Goal: Information Seeking & Learning: Learn about a topic

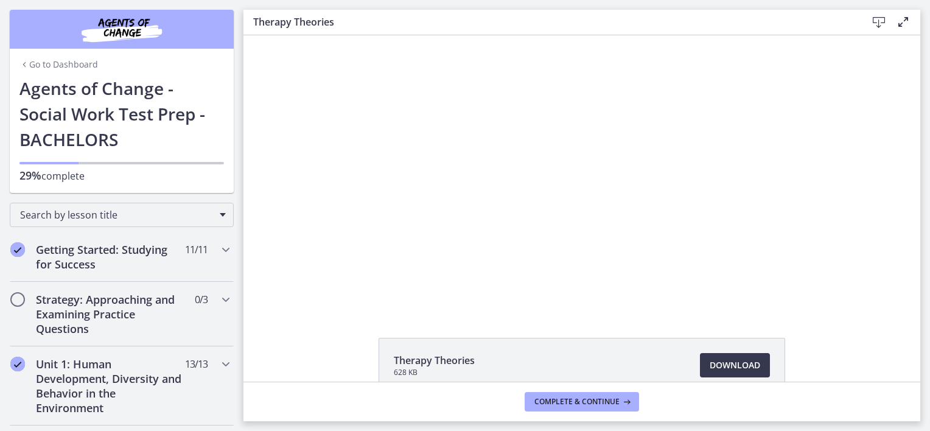
scroll to position [499, 0]
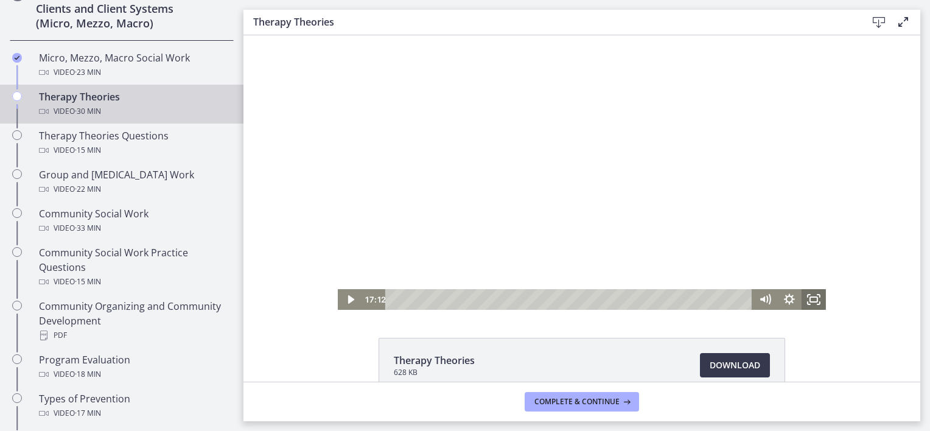
drag, startPoint x: 808, startPoint y: 299, endPoint x: 1054, endPoint y: 398, distance: 265.0
click at [808, 299] on icon "Fullscreen" at bounding box center [814, 299] width 24 height 21
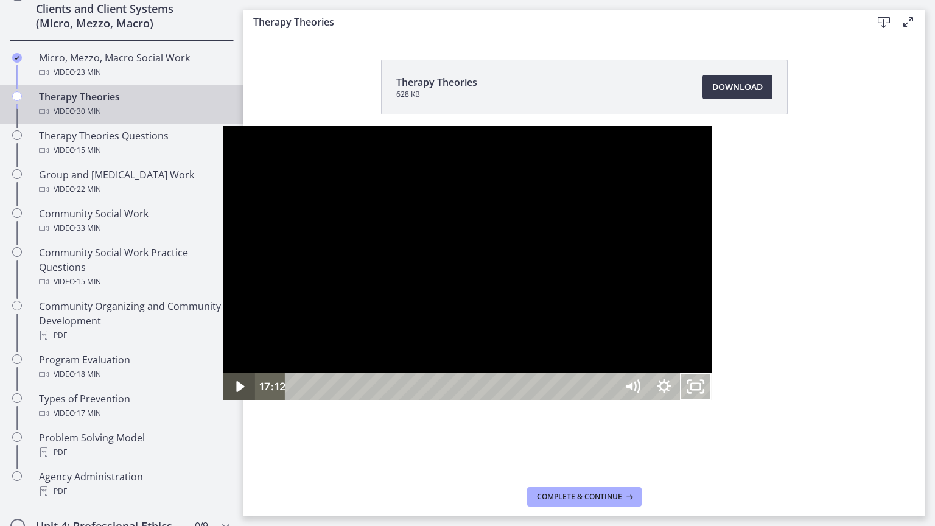
click at [225, 400] on icon "Play Video" at bounding box center [241, 386] width 32 height 27
click at [223, 400] on icon "Pause" at bounding box center [239, 386] width 32 height 27
click at [223, 373] on button "Play Video" at bounding box center [239, 386] width 32 height 27
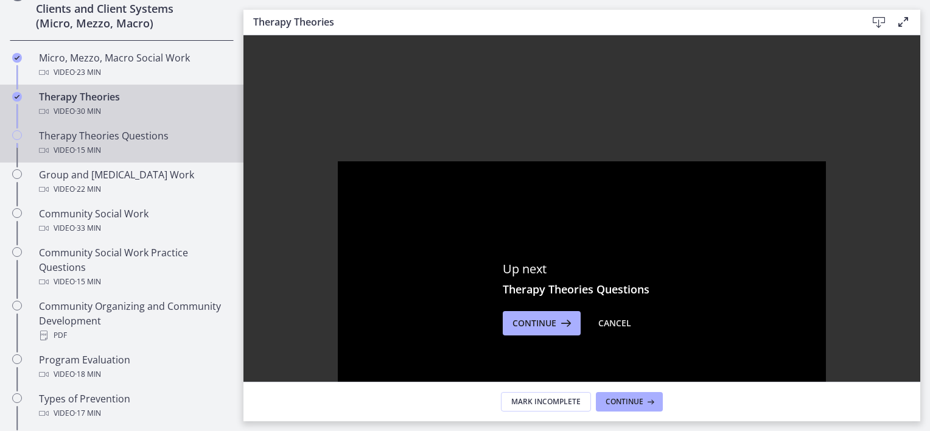
click at [44, 150] on icon "Chapters" at bounding box center [44, 151] width 10 height 10
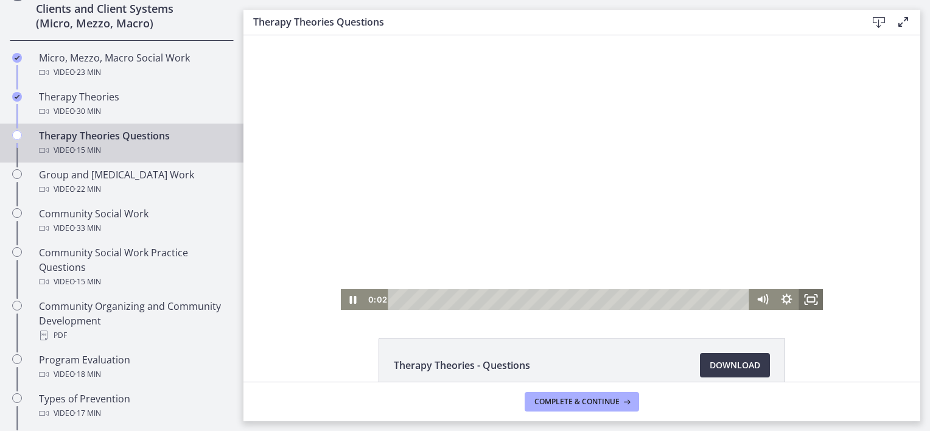
click at [806, 301] on icon "Fullscreen" at bounding box center [811, 299] width 24 height 21
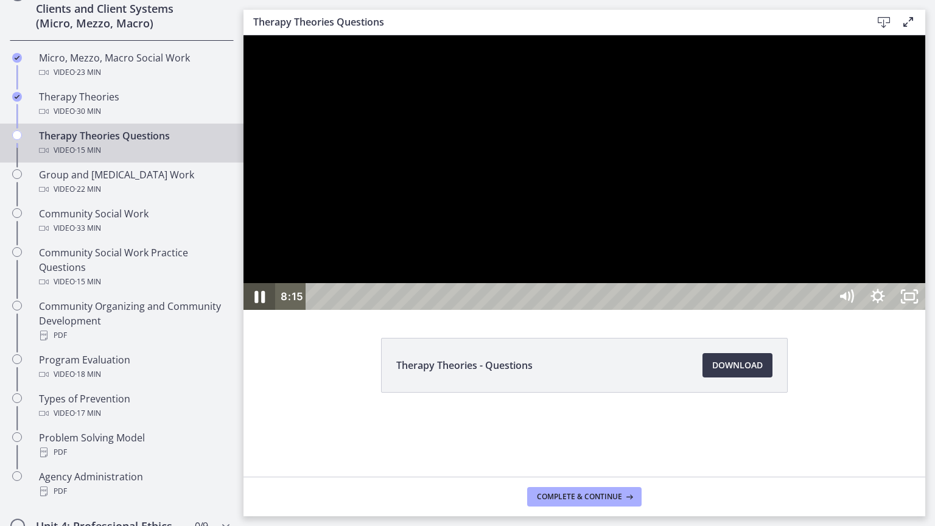
click at [256, 303] on icon "Pause" at bounding box center [259, 297] width 10 height 12
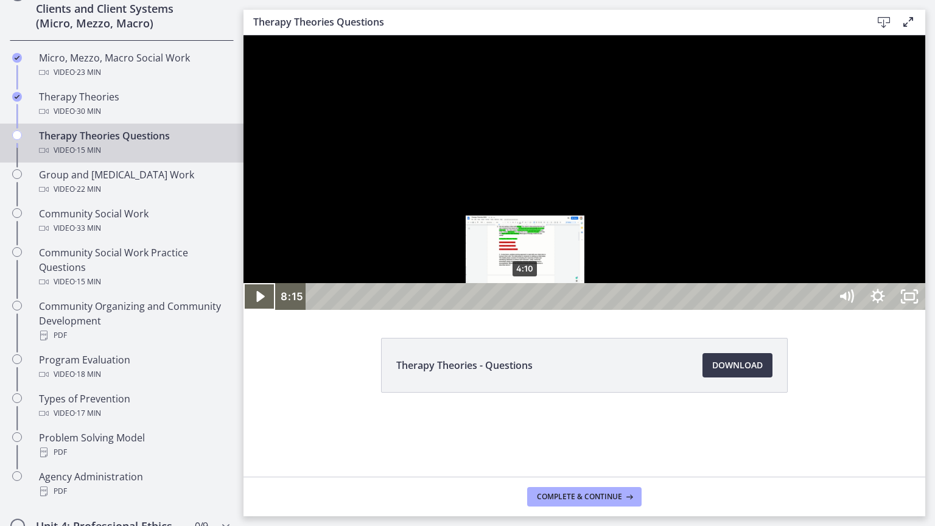
click at [244, 283] on button "Play Video" at bounding box center [260, 296] width 32 height 27
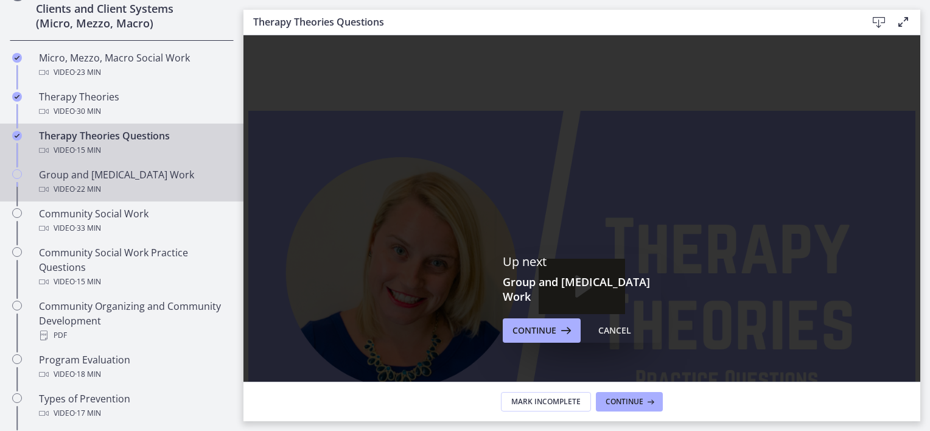
click at [122, 184] on div "Video · 22 min" at bounding box center [134, 189] width 190 height 15
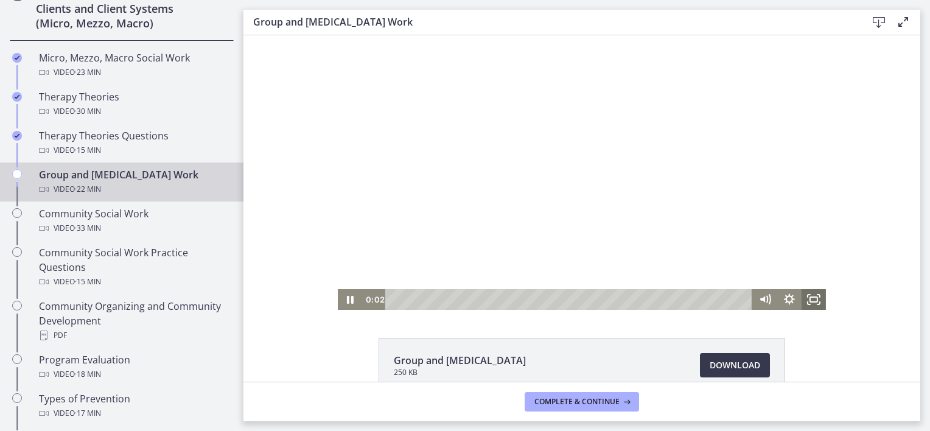
click at [808, 298] on icon "Fullscreen" at bounding box center [814, 299] width 24 height 21
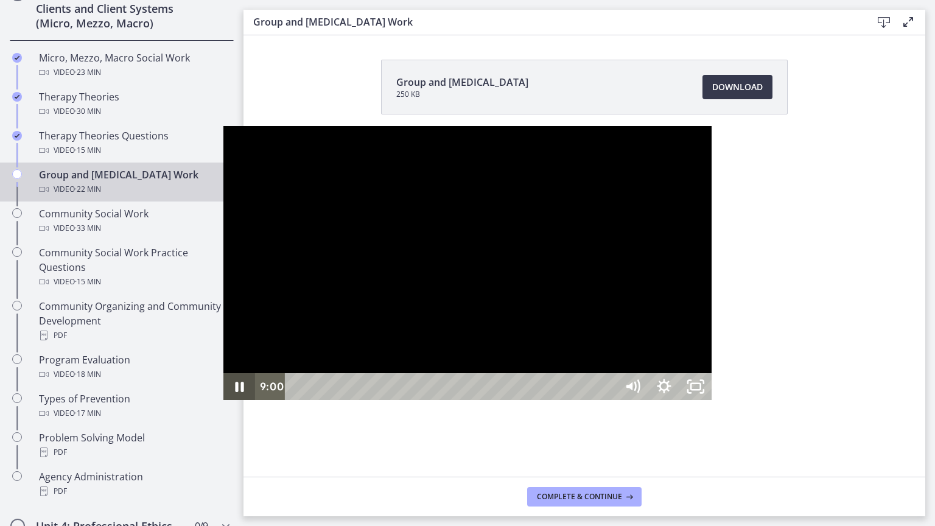
click at [223, 400] on icon "Pause" at bounding box center [239, 386] width 32 height 27
click at [237, 392] on icon "Play Video" at bounding box center [241, 386] width 8 height 11
click at [220, 403] on icon "Pause" at bounding box center [239, 387] width 38 height 32
click at [237, 392] on icon "Play Video" at bounding box center [241, 386] width 8 height 11
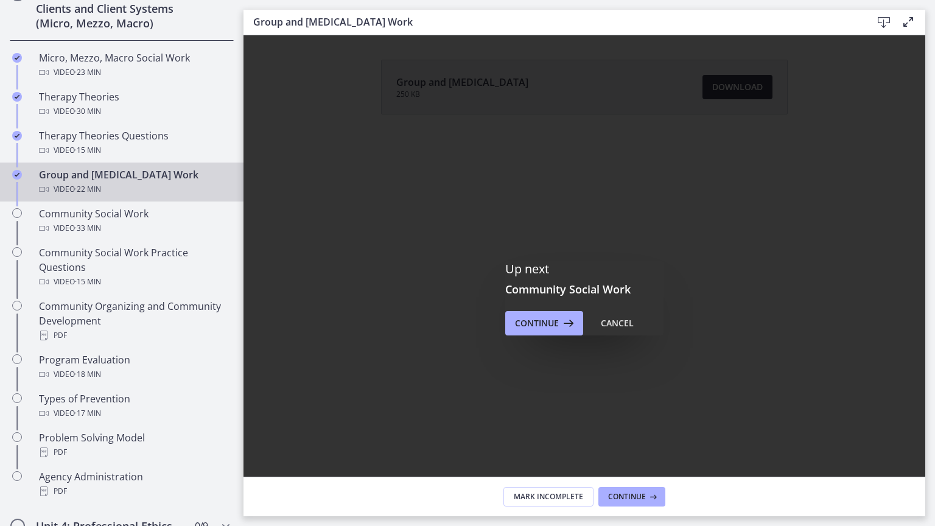
click at [914, 430] on body "Click for sound @keyframes VOLUME_SMALL_WAVE_FLASH { 0% { opacity: 0; } 33% { o…" at bounding box center [467, 263] width 935 height 526
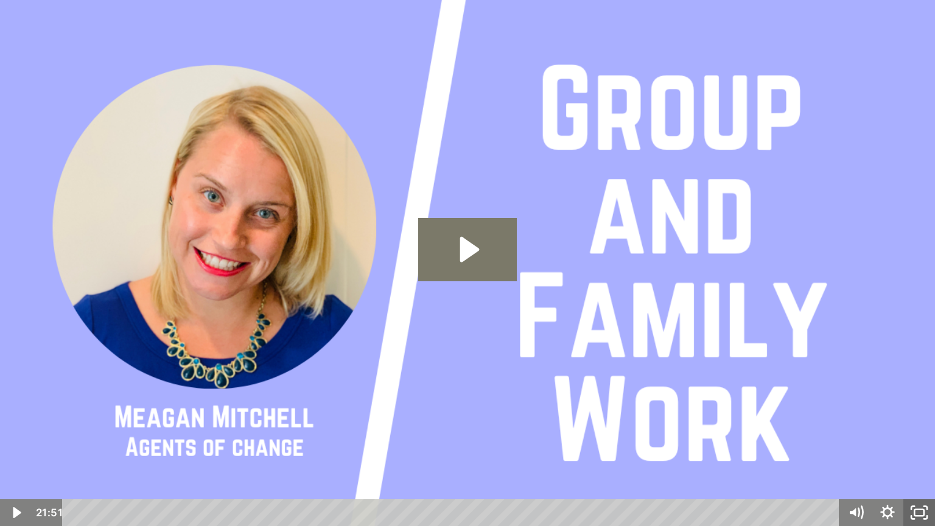
click at [919, 430] on icon "Fullscreen" at bounding box center [919, 512] width 32 height 27
click at [916, 430] on rect "Unfullscreen" at bounding box center [920, 512] width 12 height 7
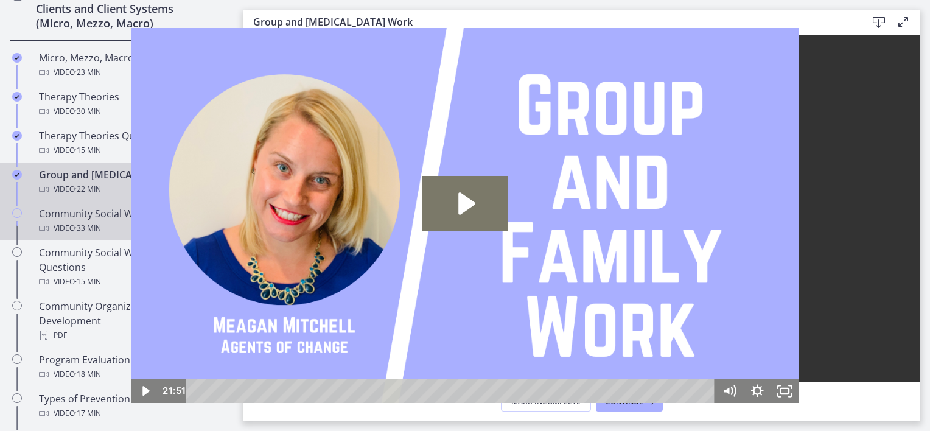
click at [81, 222] on span "· 33 min" at bounding box center [88, 228] width 26 height 15
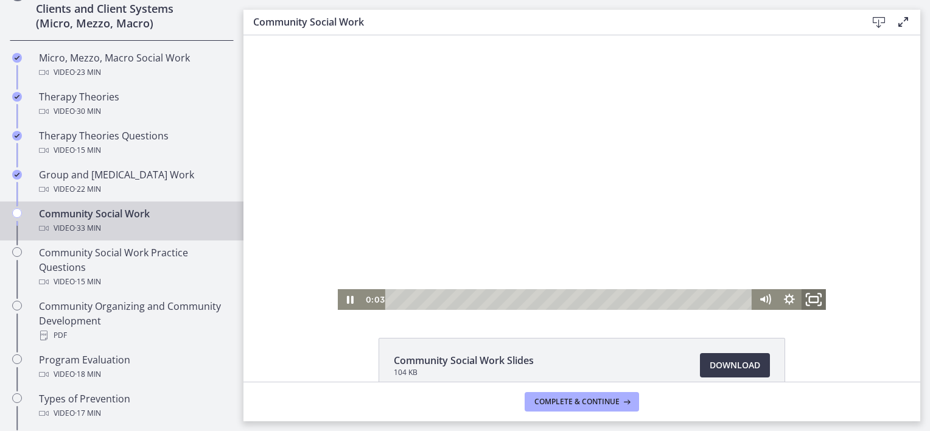
click at [807, 297] on icon "Fullscreen" at bounding box center [813, 299] width 29 height 25
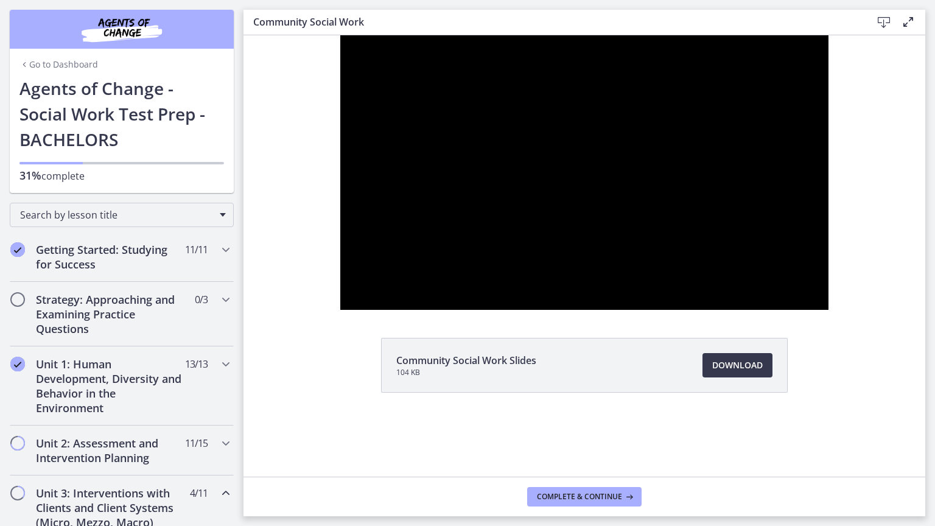
scroll to position [499, 0]
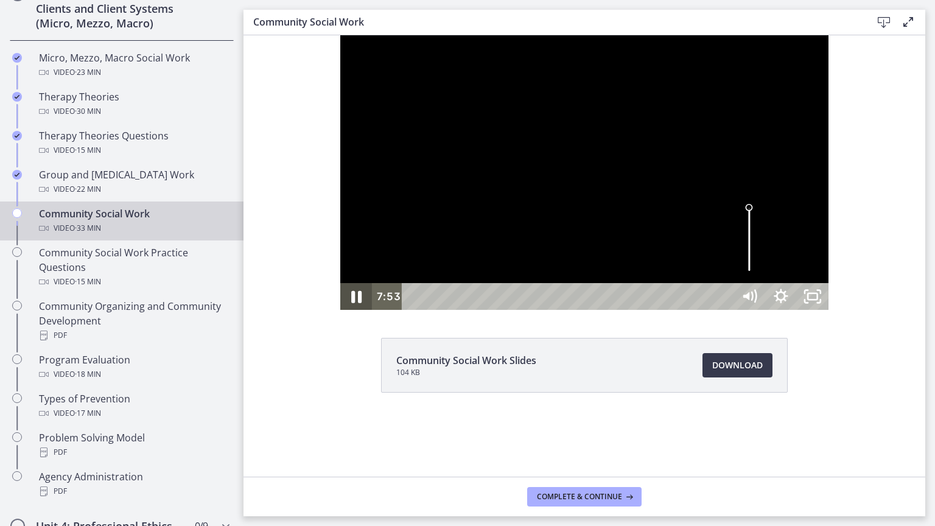
click at [337, 313] on icon "Pause" at bounding box center [356, 297] width 38 height 32
click at [832, 313] on icon "Unfullscreen" at bounding box center [813, 297] width 38 height 32
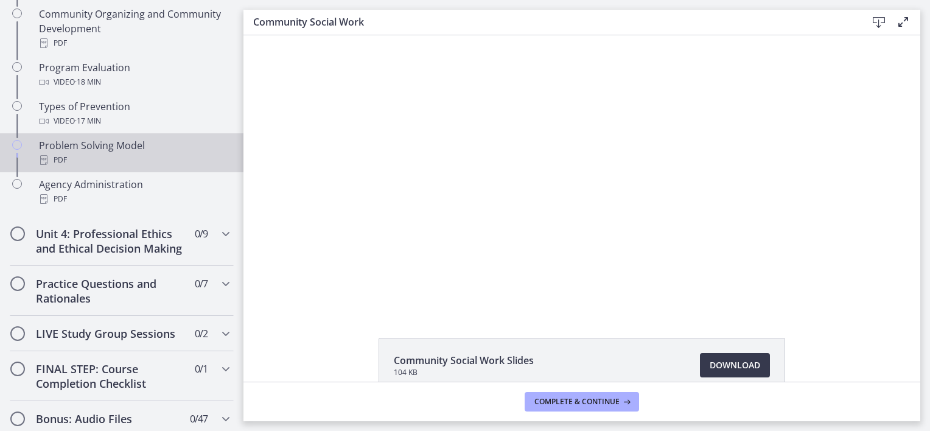
scroll to position [974, 0]
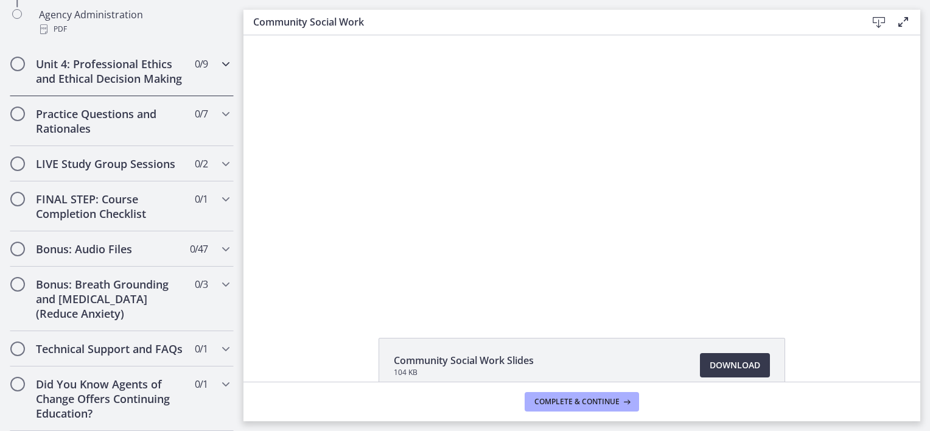
click at [163, 80] on h2 "Unit 4: Professional Ethics and Ethical Decision Making" at bounding box center [110, 71] width 149 height 29
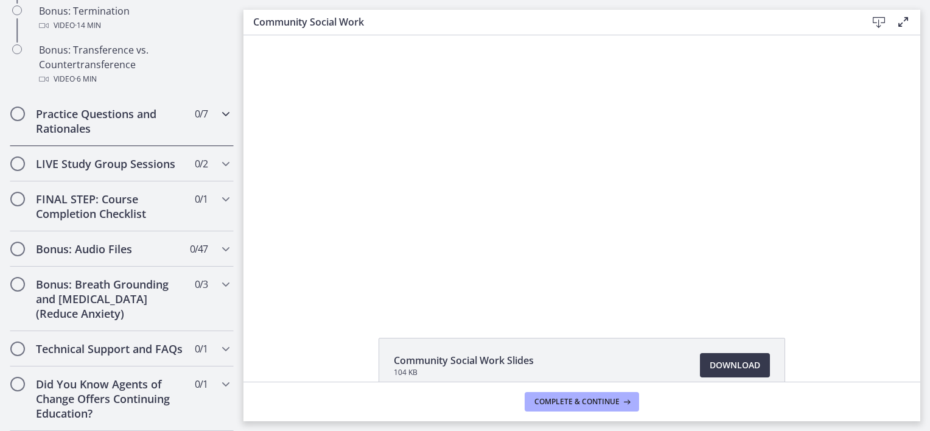
click at [114, 123] on h2 "Practice Questions and Rationales" at bounding box center [110, 121] width 149 height 29
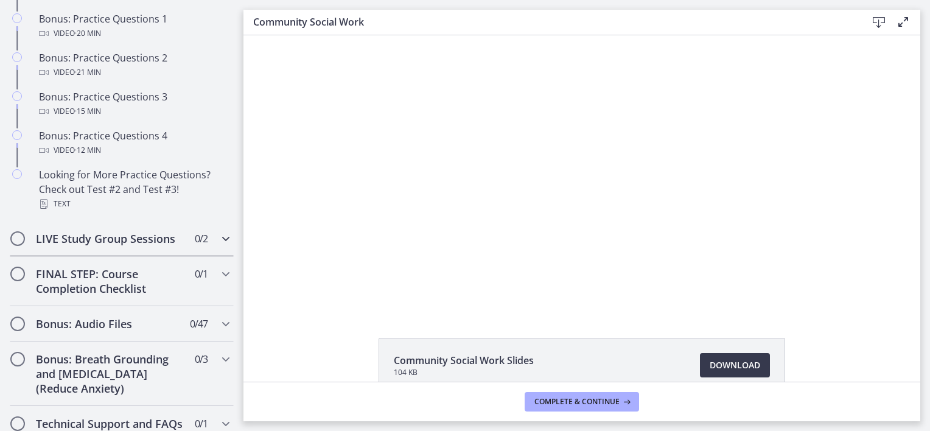
scroll to position [831, 0]
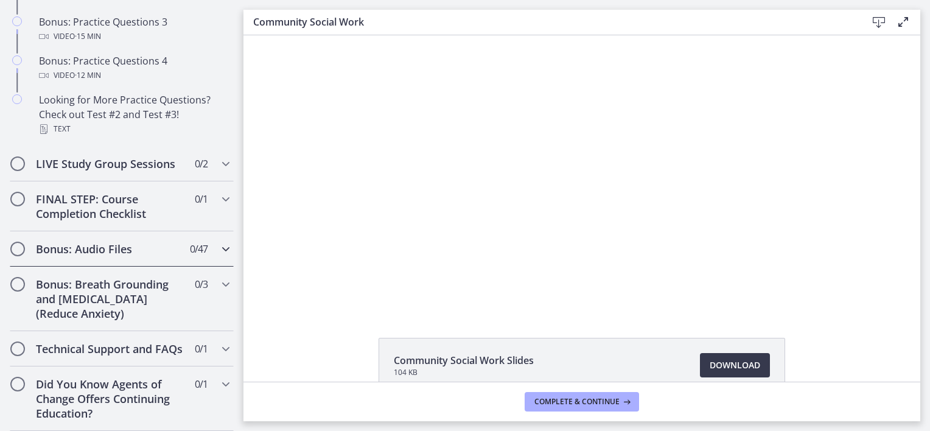
click at [219, 242] on icon "Chapters" at bounding box center [226, 249] width 15 height 15
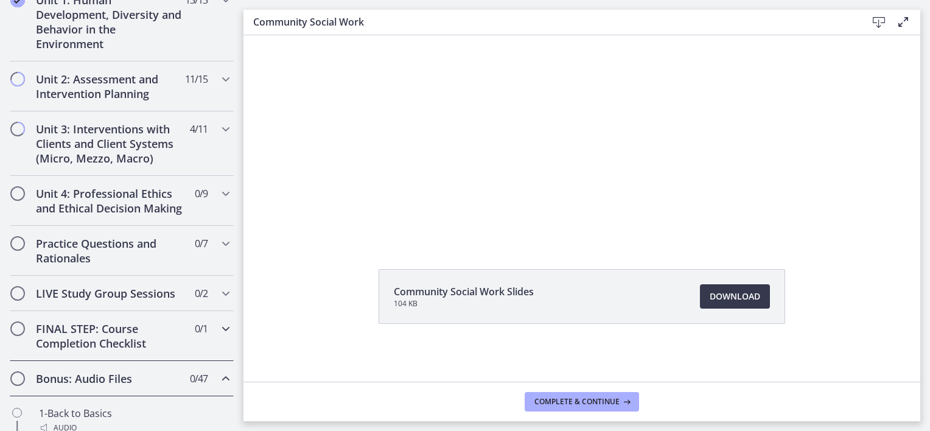
scroll to position [304, 0]
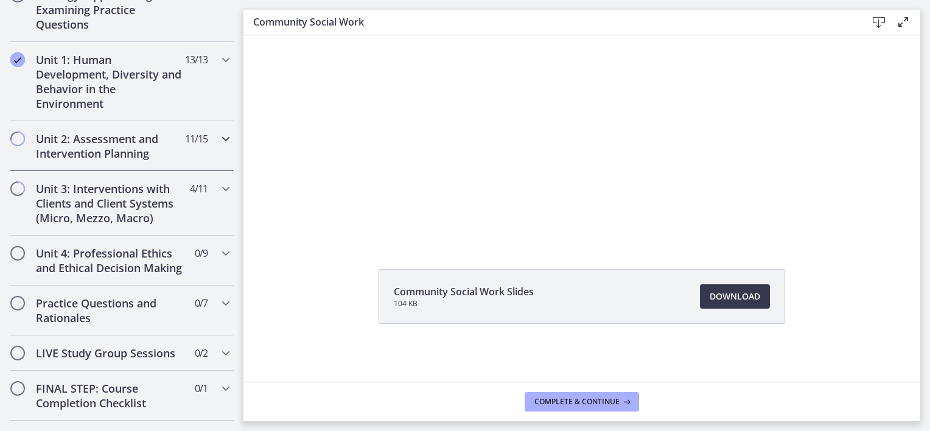
click at [103, 160] on div "Unit 2: Assessment and Intervention Planning 11 / 15 Completed" at bounding box center [122, 146] width 224 height 50
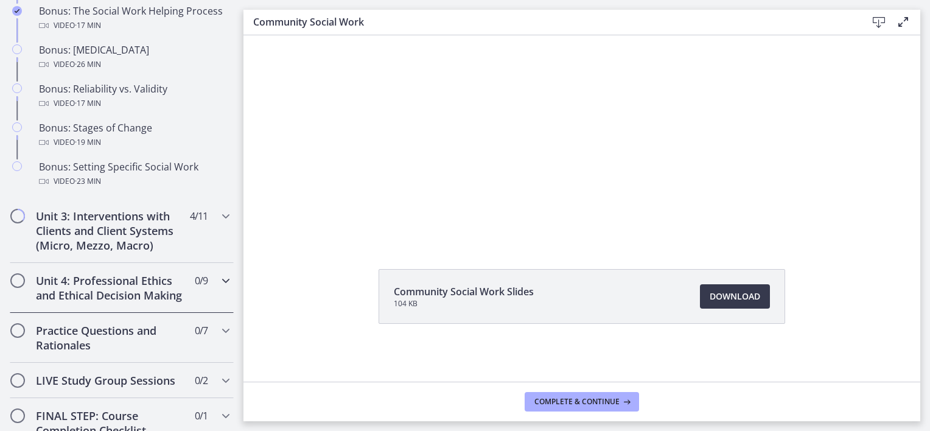
scroll to position [1096, 0]
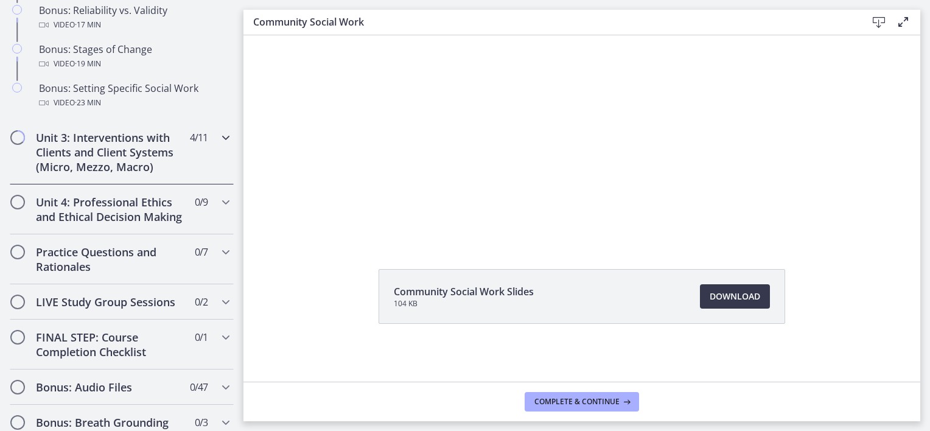
click at [127, 170] on h2 "Unit 3: Interventions with Clients and Client Systems (Micro, Mezzo, Macro)" at bounding box center [110, 152] width 149 height 44
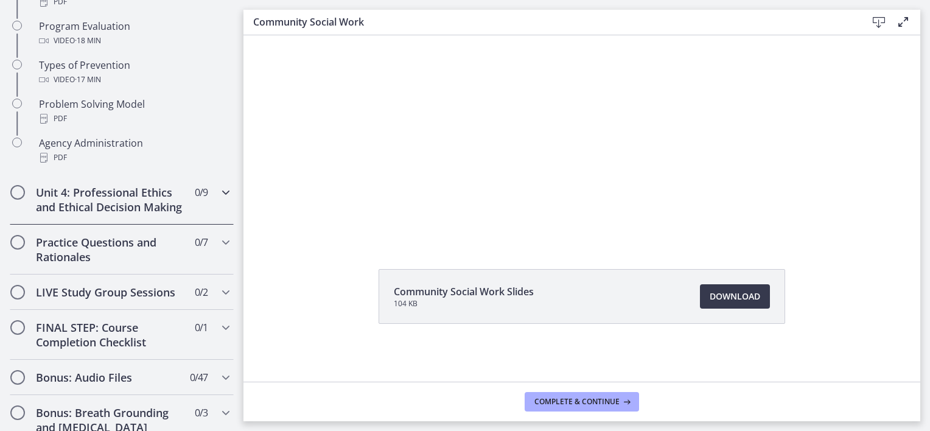
scroll to position [804, 0]
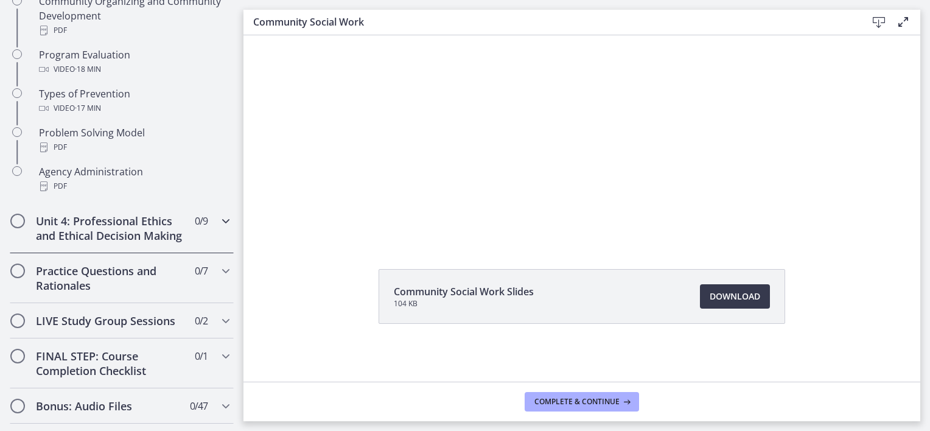
click at [107, 221] on h2 "Unit 4: Professional Ethics and Ethical Decision Making" at bounding box center [110, 228] width 149 height 29
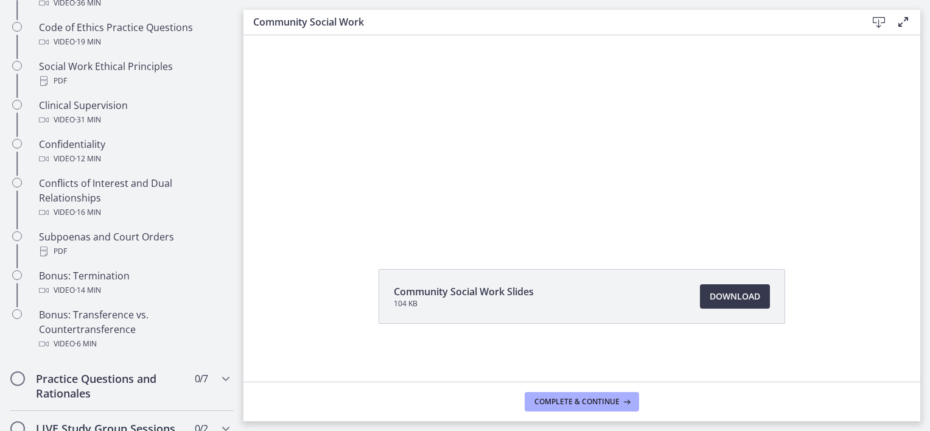
scroll to position [561, 0]
